Goal: Task Accomplishment & Management: Use online tool/utility

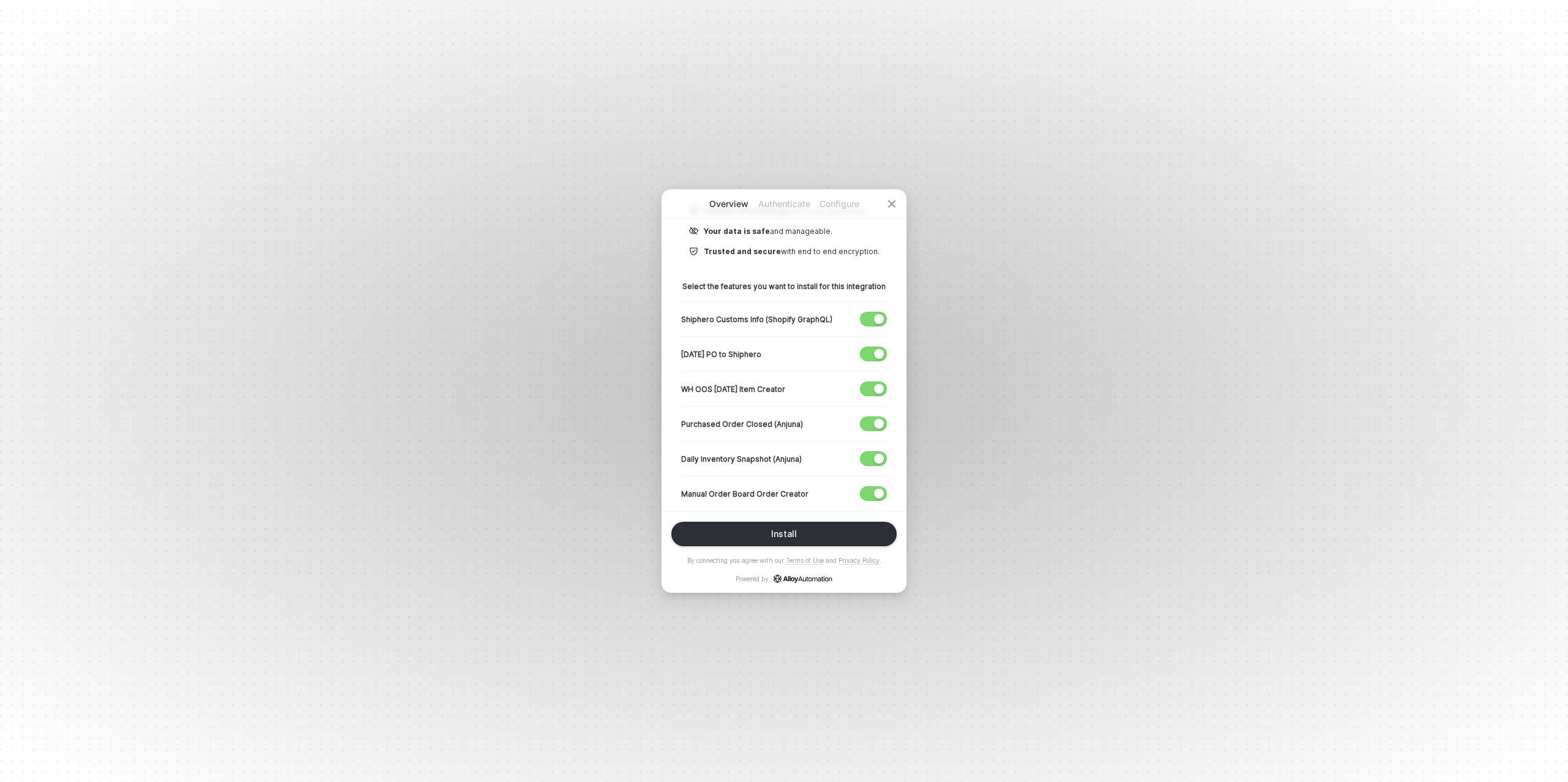
scroll to position [172, 0]
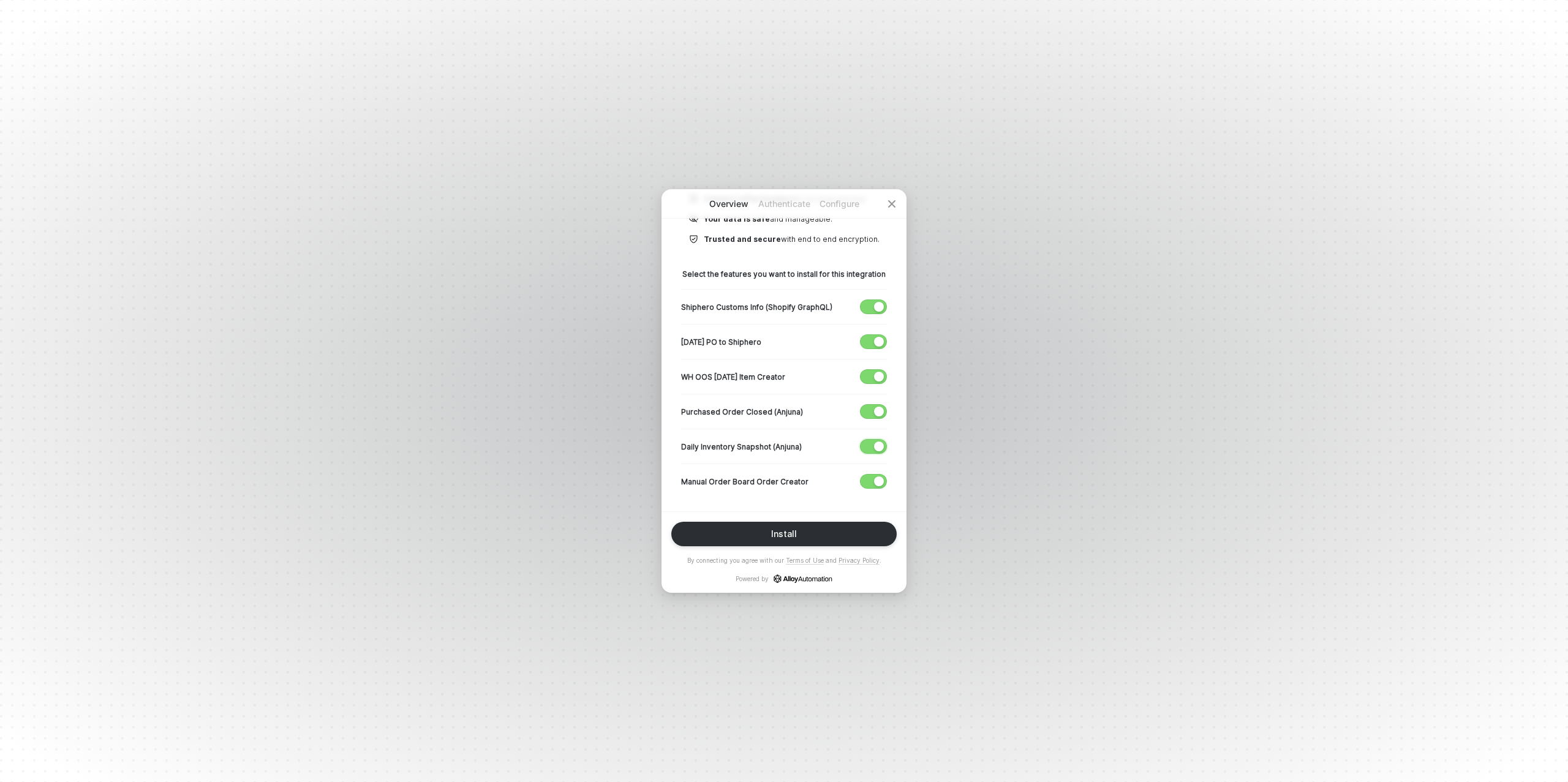
drag, startPoint x: 874, startPoint y: 443, endPoint x: 874, endPoint y: 398, distance: 45.0
click at [874, 442] on button "button" at bounding box center [874, 447] width 27 height 15
click at [875, 408] on div "button" at bounding box center [879, 411] width 10 height 10
click at [877, 375] on div "button" at bounding box center [879, 376] width 10 height 10
drag, startPoint x: 874, startPoint y: 335, endPoint x: 875, endPoint y: 325, distance: 10.0
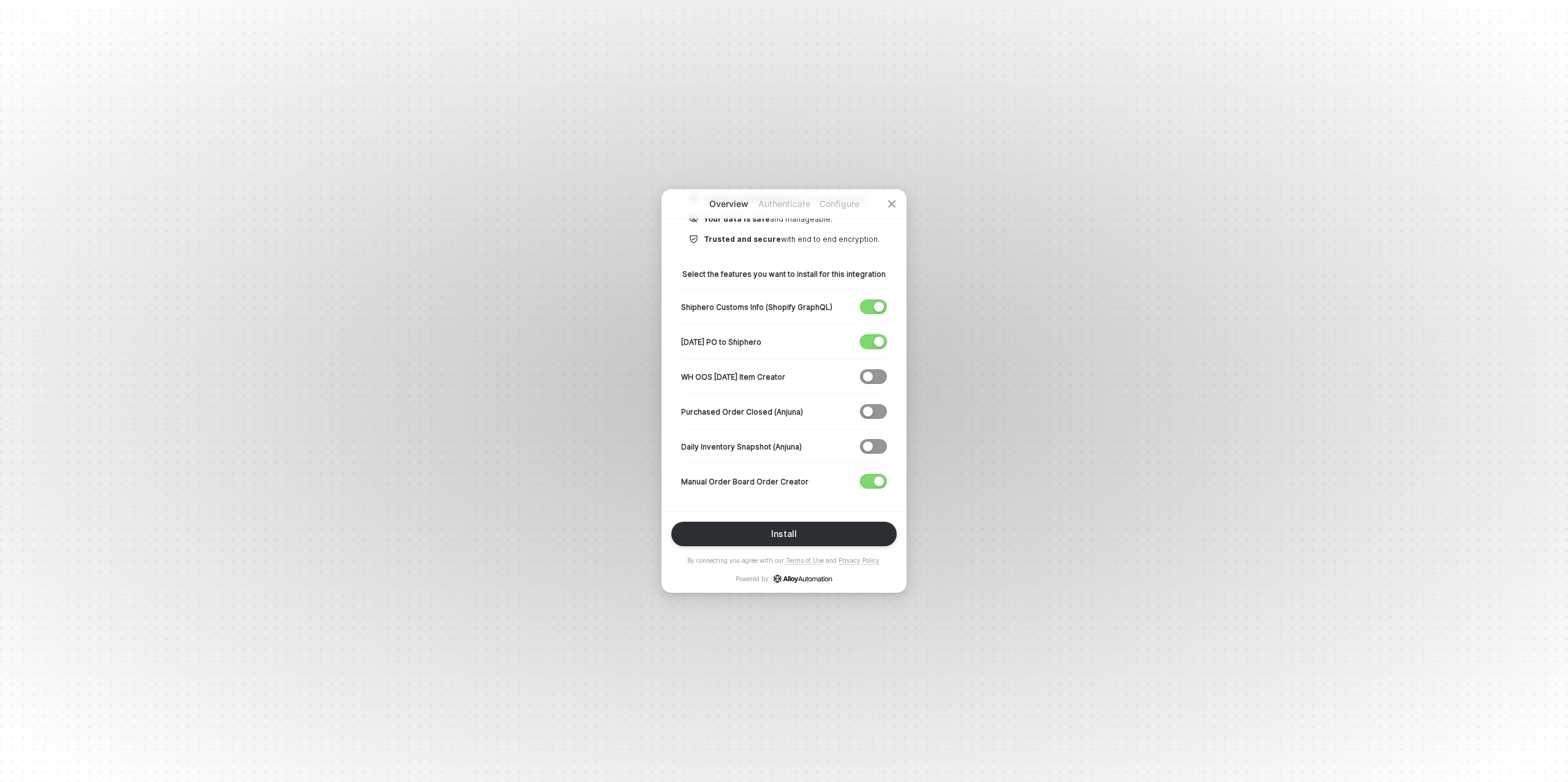
click at [874, 335] on button "button" at bounding box center [874, 342] width 27 height 15
click at [874, 305] on div "button" at bounding box center [879, 307] width 10 height 10
click at [773, 532] on div "Install" at bounding box center [784, 534] width 26 height 10
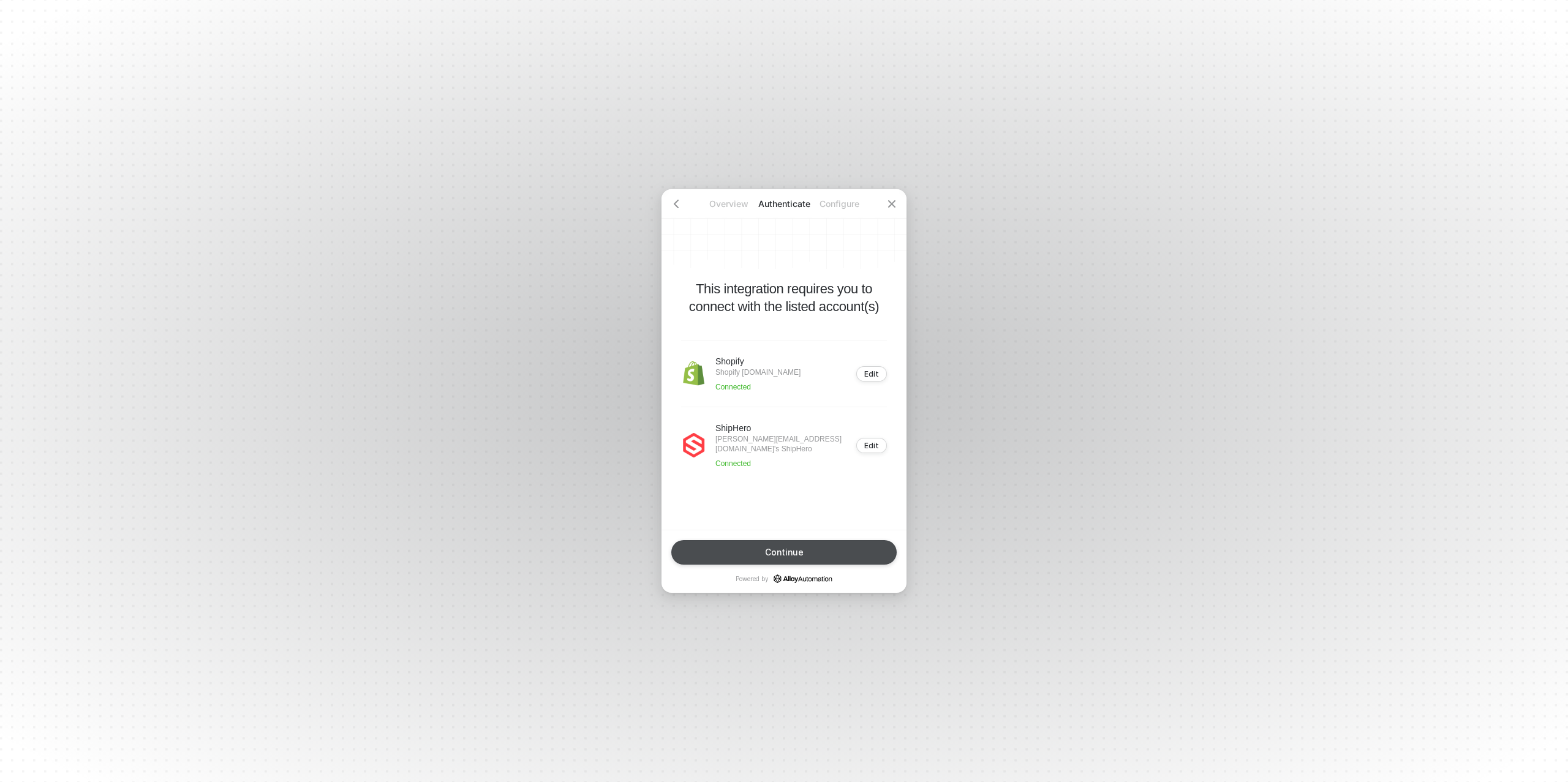
click at [770, 554] on div "Continue" at bounding box center [784, 552] width 39 height 10
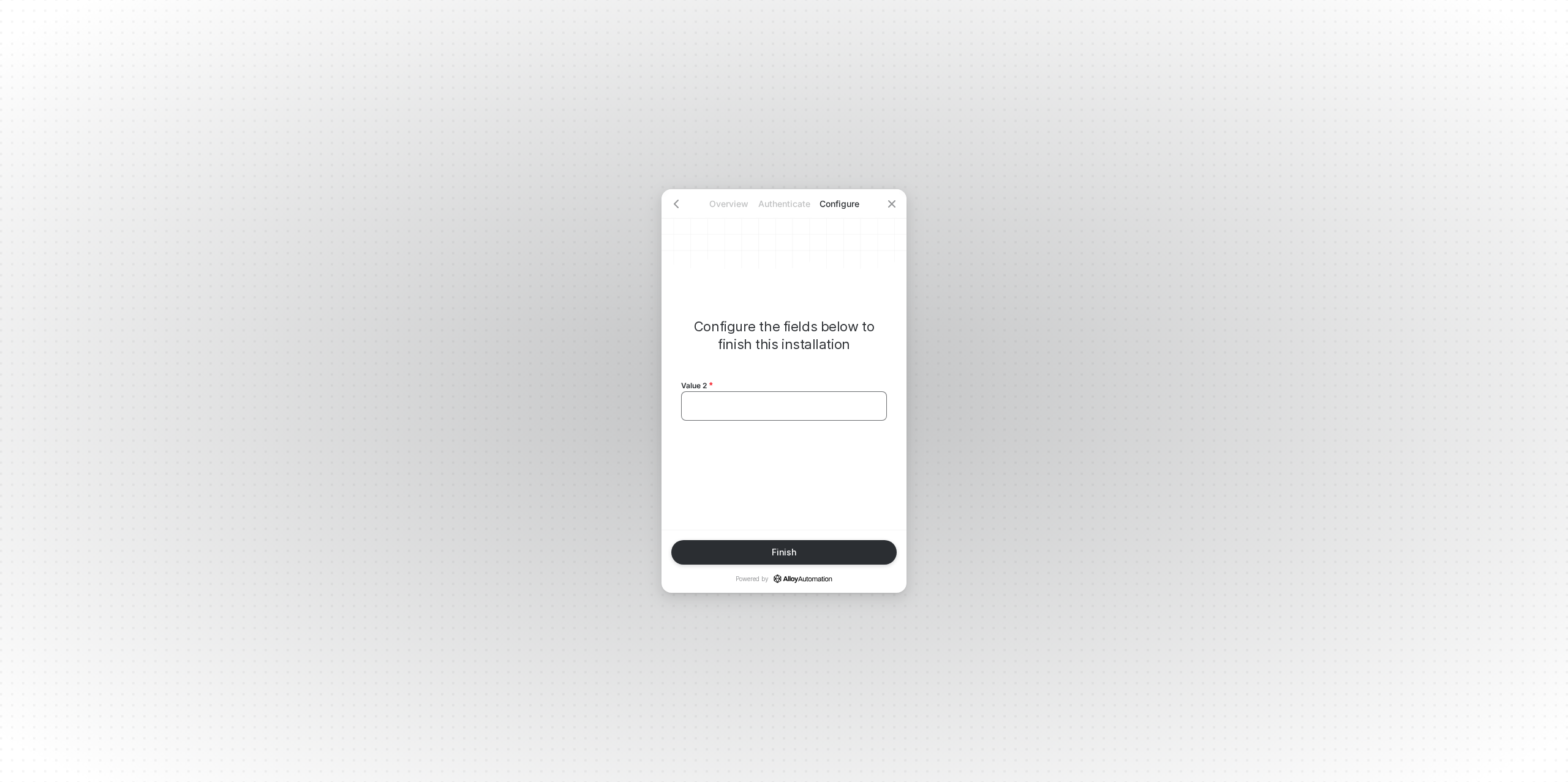
click at [760, 403] on div "﻿" at bounding box center [784, 406] width 185 height 10
click at [784, 550] on div "Finish" at bounding box center [784, 552] width 25 height 10
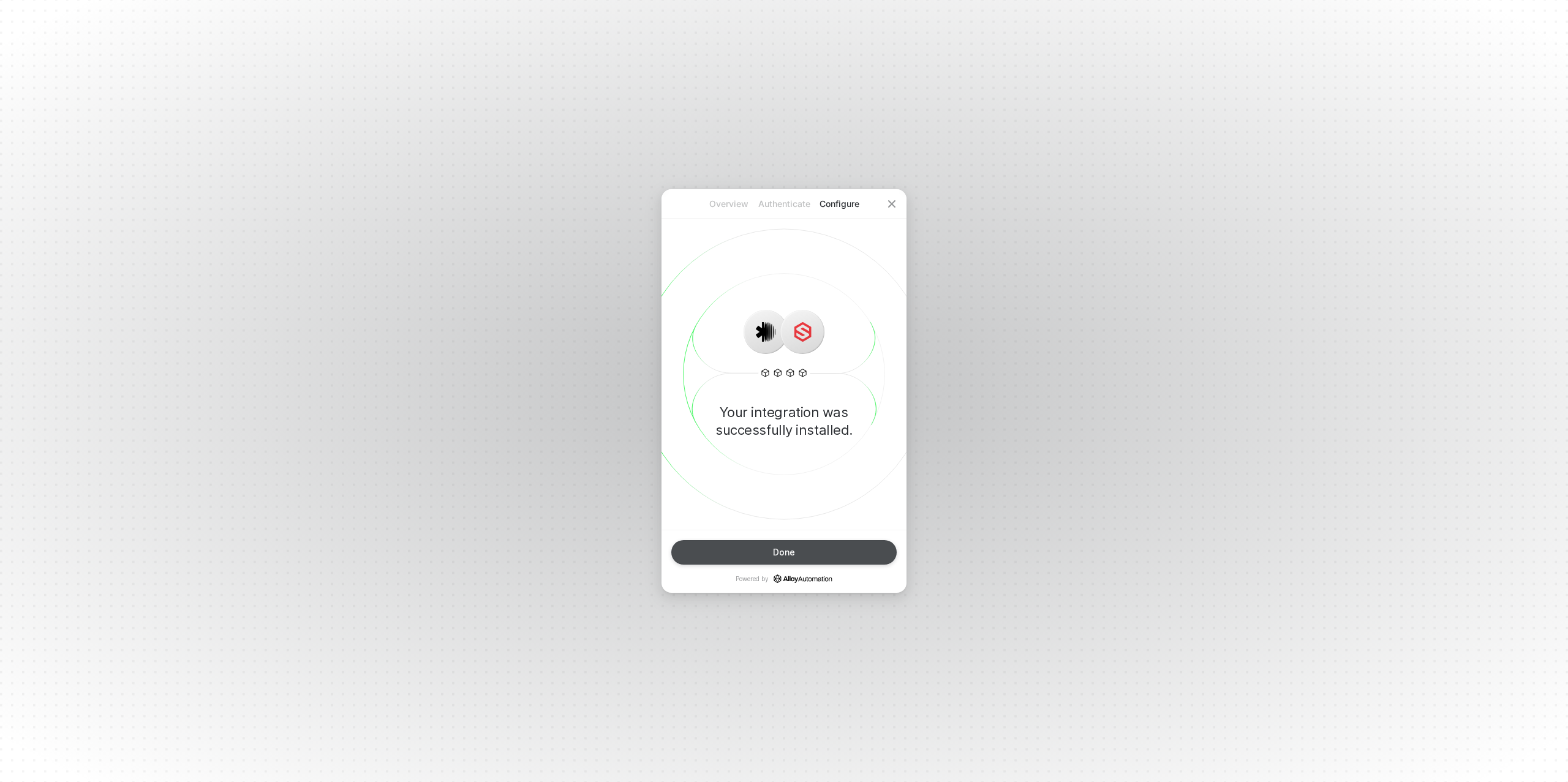
click at [784, 552] on div "Done" at bounding box center [784, 552] width 22 height 10
